Goal: Check status: Check status

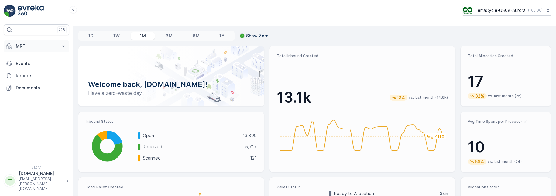
click at [40, 45] on p "MRF" at bounding box center [36, 46] width 41 height 6
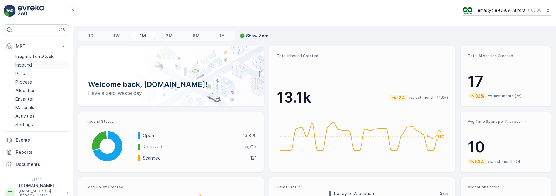
click at [28, 66] on p "Inbound" at bounding box center [23, 65] width 16 height 6
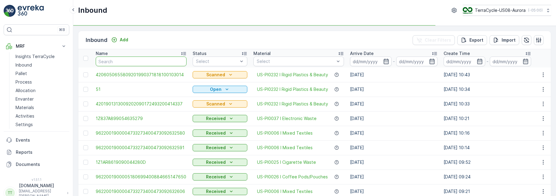
click at [152, 58] on input "text" at bounding box center [141, 61] width 91 height 10
paste input "1ZB799H29018102219"
type input "1ZB799H29018102219"
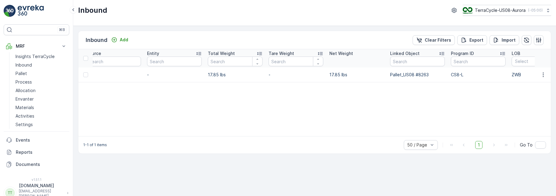
scroll to position [0, 604]
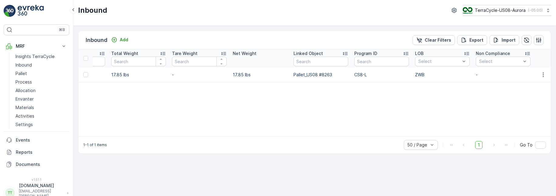
click at [364, 75] on p "CS8-L" at bounding box center [381, 75] width 55 height 6
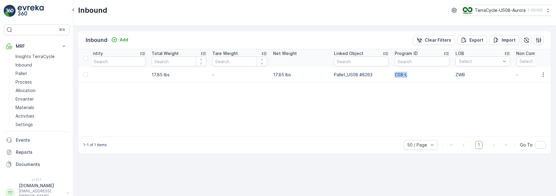
scroll to position [0, 491]
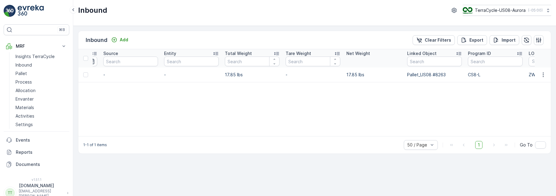
click at [349, 76] on p "17.85 lbs" at bounding box center [373, 75] width 55 height 6
